Goal: Task Accomplishment & Management: Manage account settings

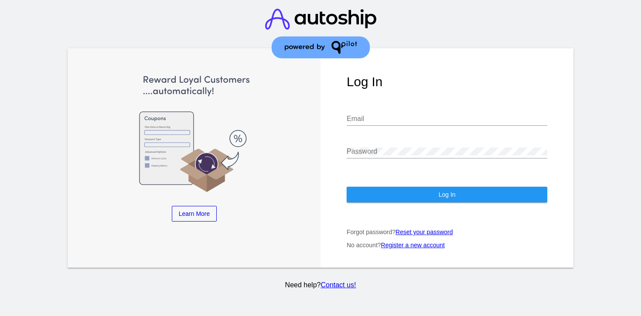
type input "[EMAIL_ADDRESS][DOMAIN_NAME]"
click at [382, 199] on button "Log In" at bounding box center [446, 195] width 200 height 16
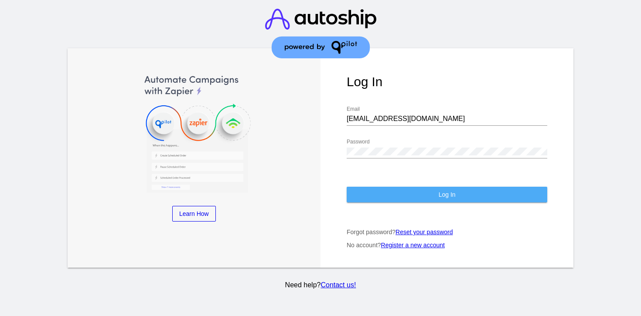
click at [373, 197] on button "Log In" at bounding box center [446, 195] width 200 height 16
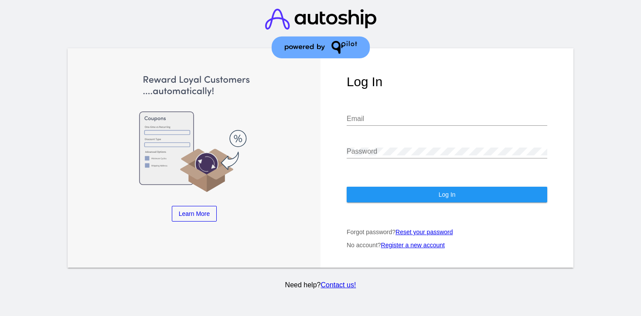
type input "[EMAIL_ADDRESS][DOMAIN_NAME]"
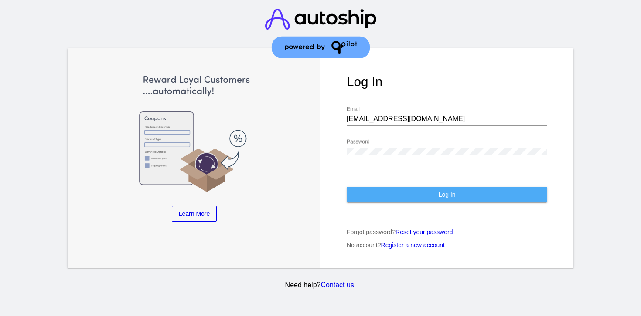
click at [368, 196] on button "Log In" at bounding box center [446, 195] width 200 height 16
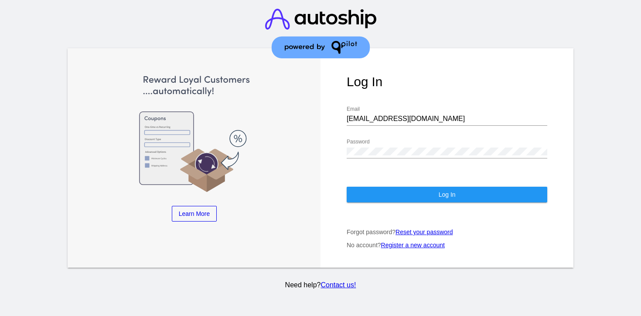
click at [368, 194] on button "Log In" at bounding box center [446, 195] width 200 height 16
